Goal: Task Accomplishment & Management: Use online tool/utility

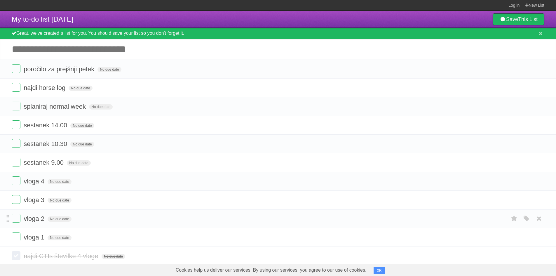
scroll to position [58, 0]
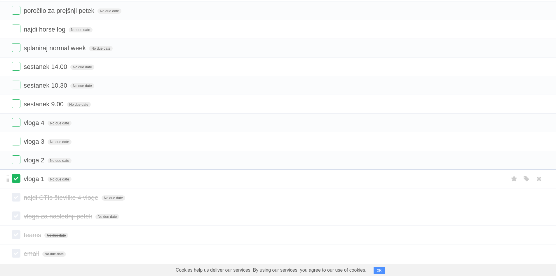
click at [19, 179] on label at bounding box center [16, 178] width 9 height 9
click at [20, 163] on label at bounding box center [16, 159] width 9 height 9
click at [17, 103] on label at bounding box center [16, 103] width 9 height 9
click at [17, 120] on label at bounding box center [16, 122] width 9 height 9
click at [15, 105] on label at bounding box center [16, 103] width 9 height 9
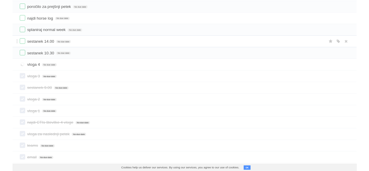
scroll to position [0, 0]
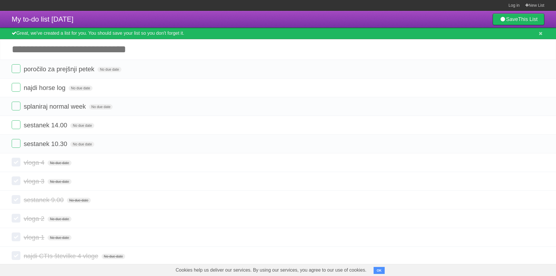
click at [111, 48] on input "Add another task" at bounding box center [278, 49] width 556 height 20
type input "*******"
click input "*********" at bounding box center [0, 0] width 0 height 0
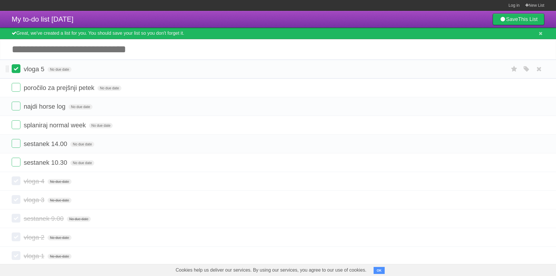
click at [15, 67] on label at bounding box center [16, 68] width 9 height 9
click at [376, 270] on button "OK" at bounding box center [378, 270] width 11 height 7
